Goal: Information Seeking & Learning: Understand process/instructions

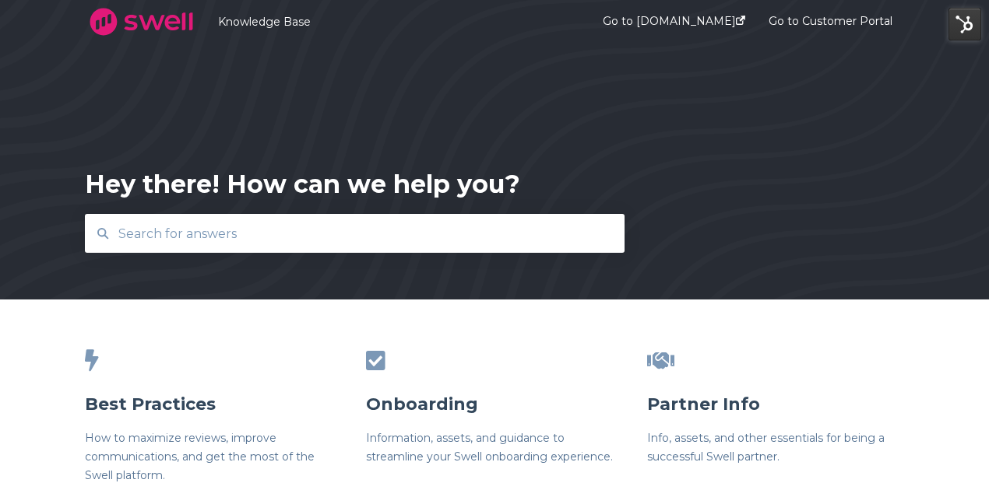
click at [213, 230] on input "text" at bounding box center [355, 233] width 492 height 33
type input "e"
type input "r"
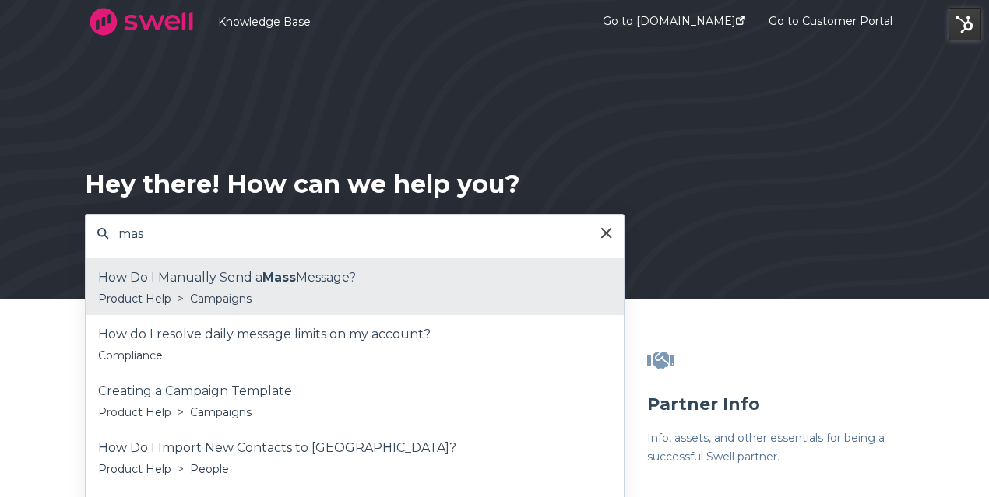
type input "mas"
click at [219, 276] on div "How Do I Manually Send a Mass Message?" at bounding box center [354, 277] width 513 height 23
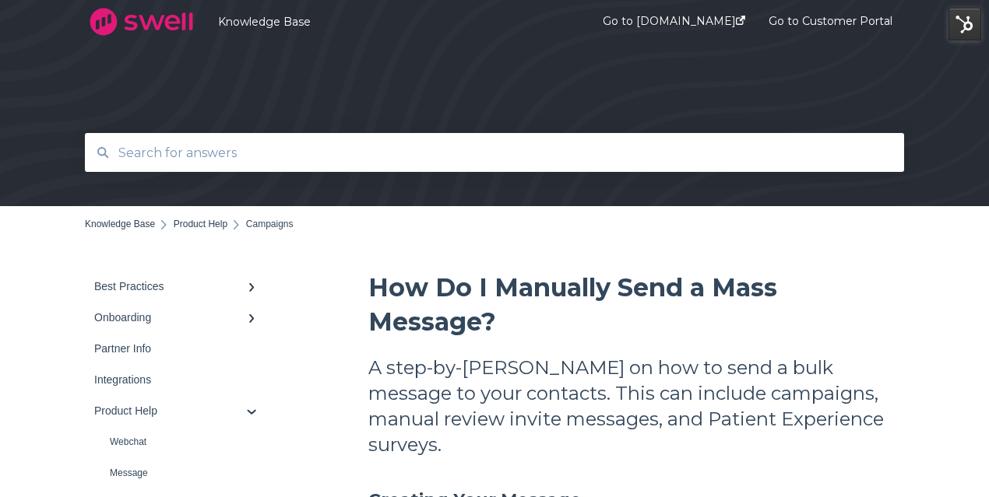
click at [229, 155] on input "text" at bounding box center [494, 152] width 771 height 33
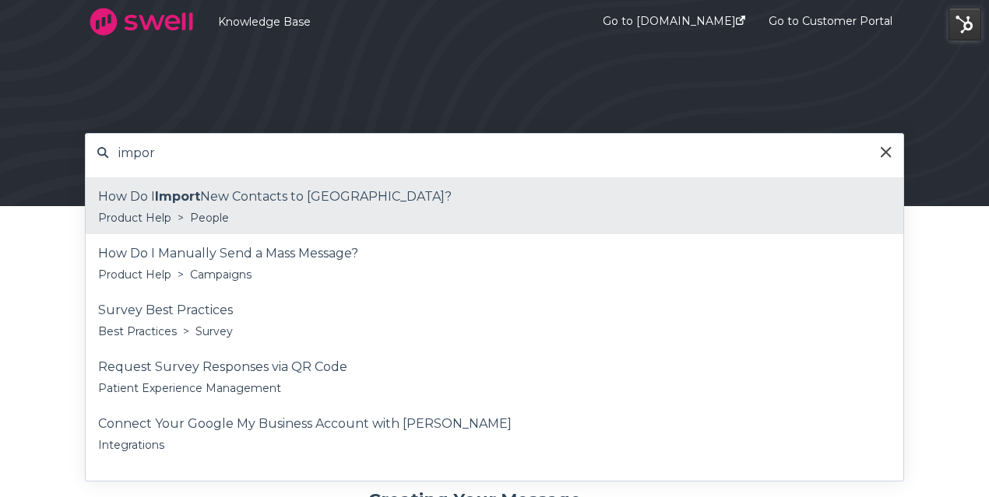
type input "impor"
click at [209, 206] on div "How Do I Import New Contacts to Swell?" at bounding box center [494, 196] width 792 height 23
